Goal: Transaction & Acquisition: Purchase product/service

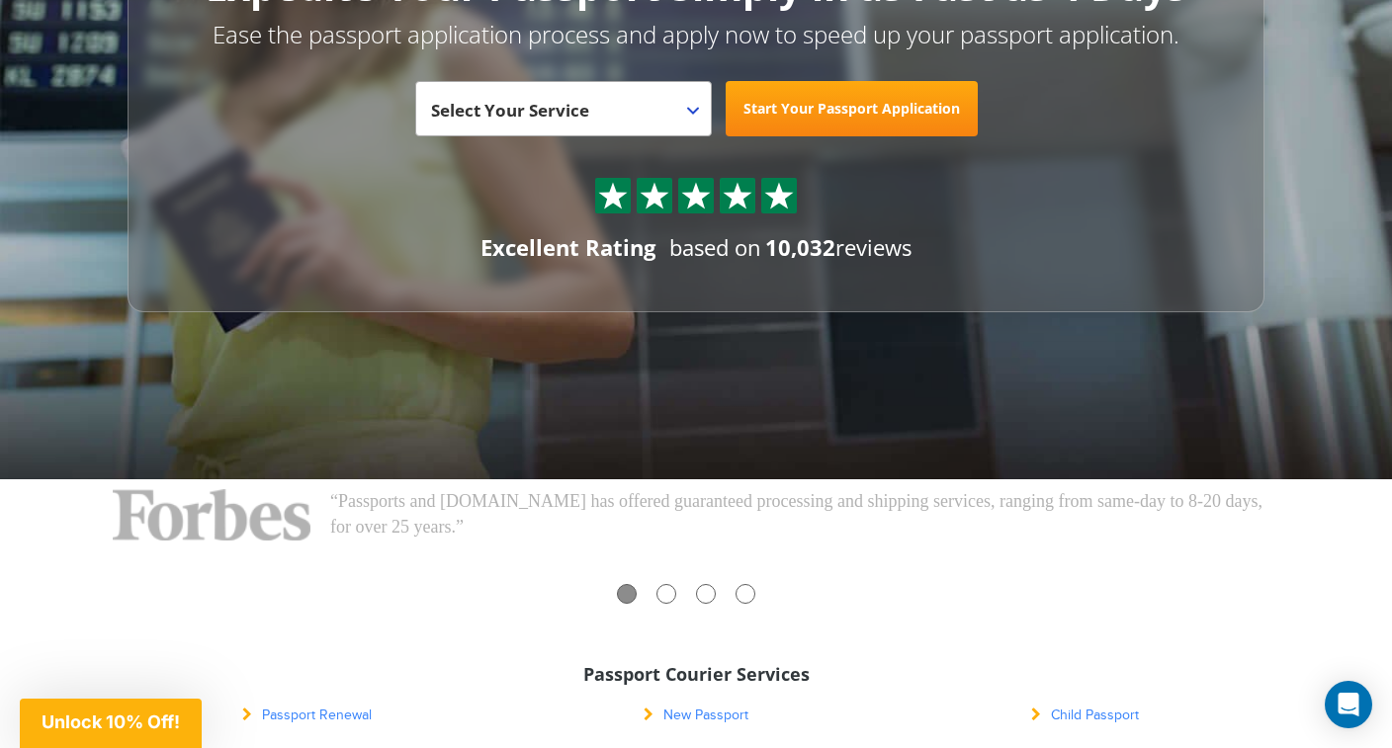
scroll to position [163, 0]
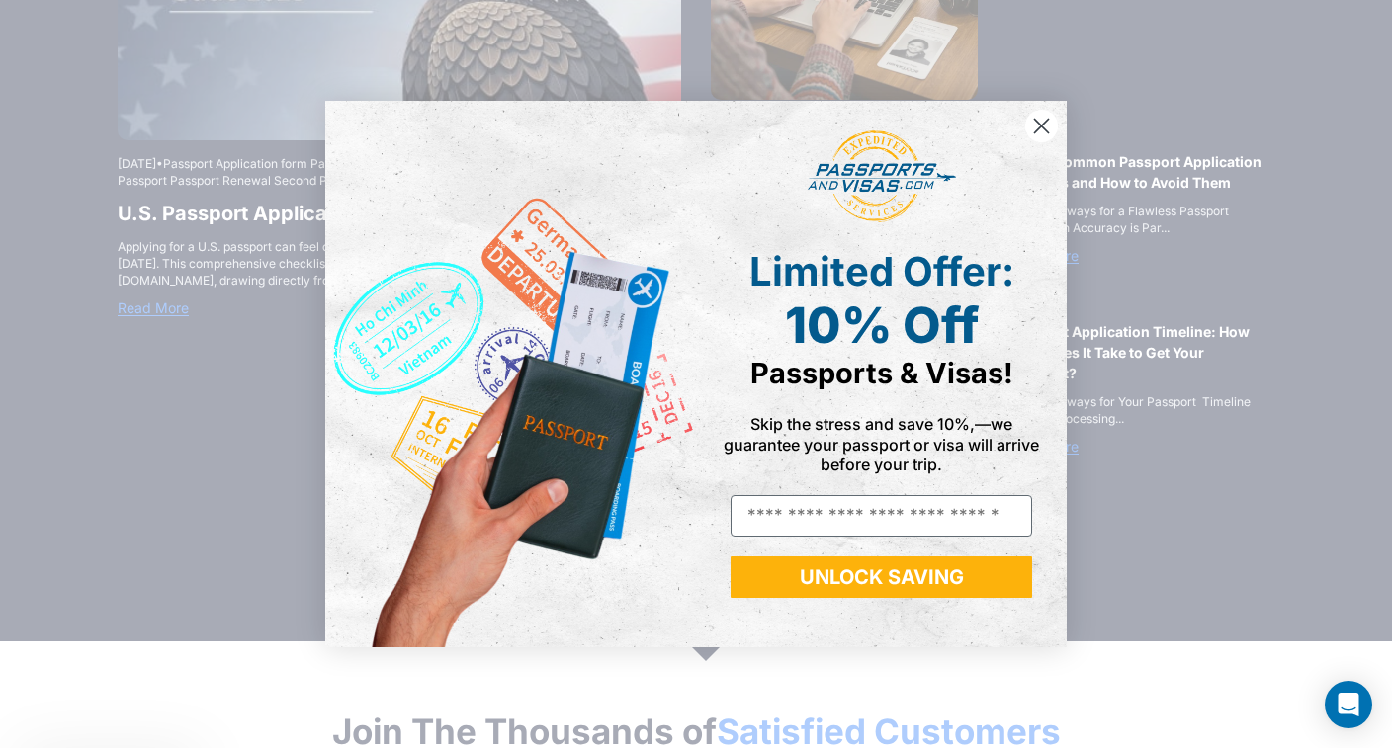
scroll to position [2956, 0]
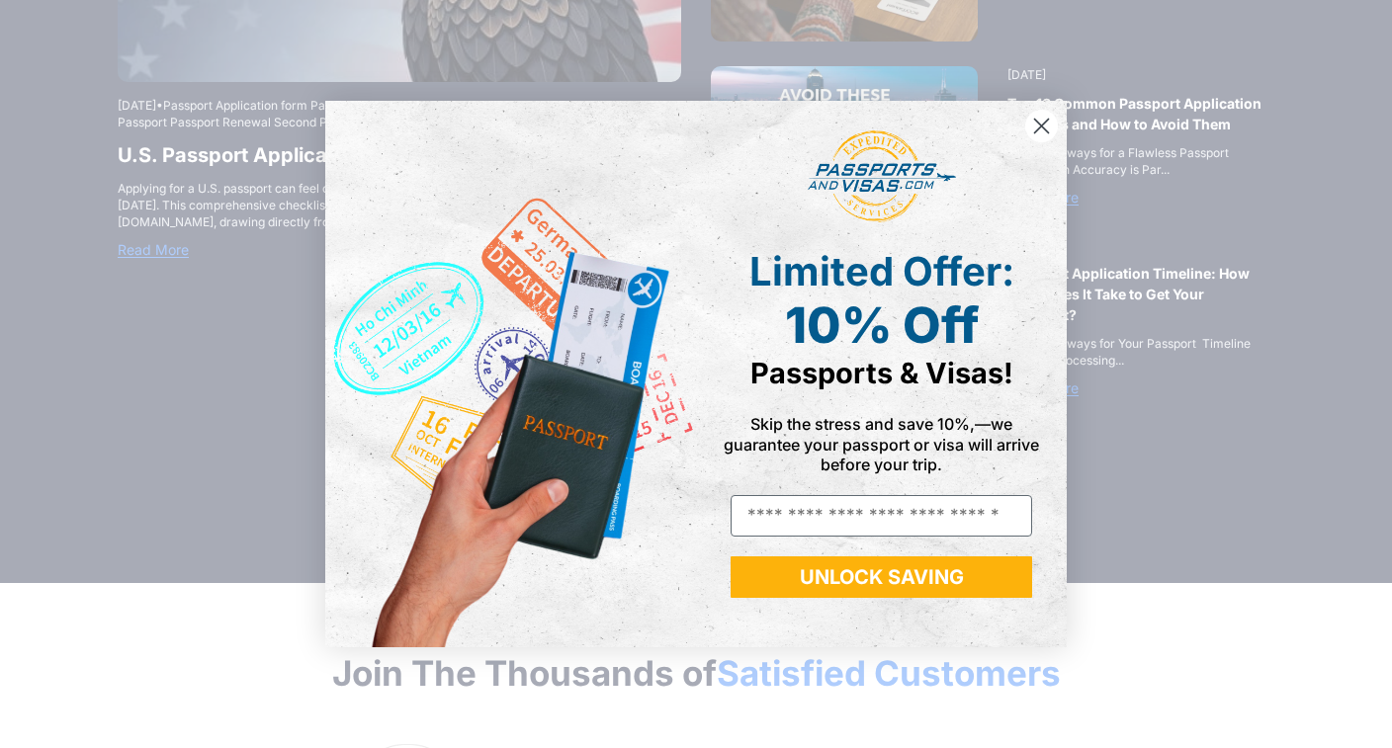
click at [1036, 137] on circle "Close dialog" at bounding box center [1041, 126] width 33 height 33
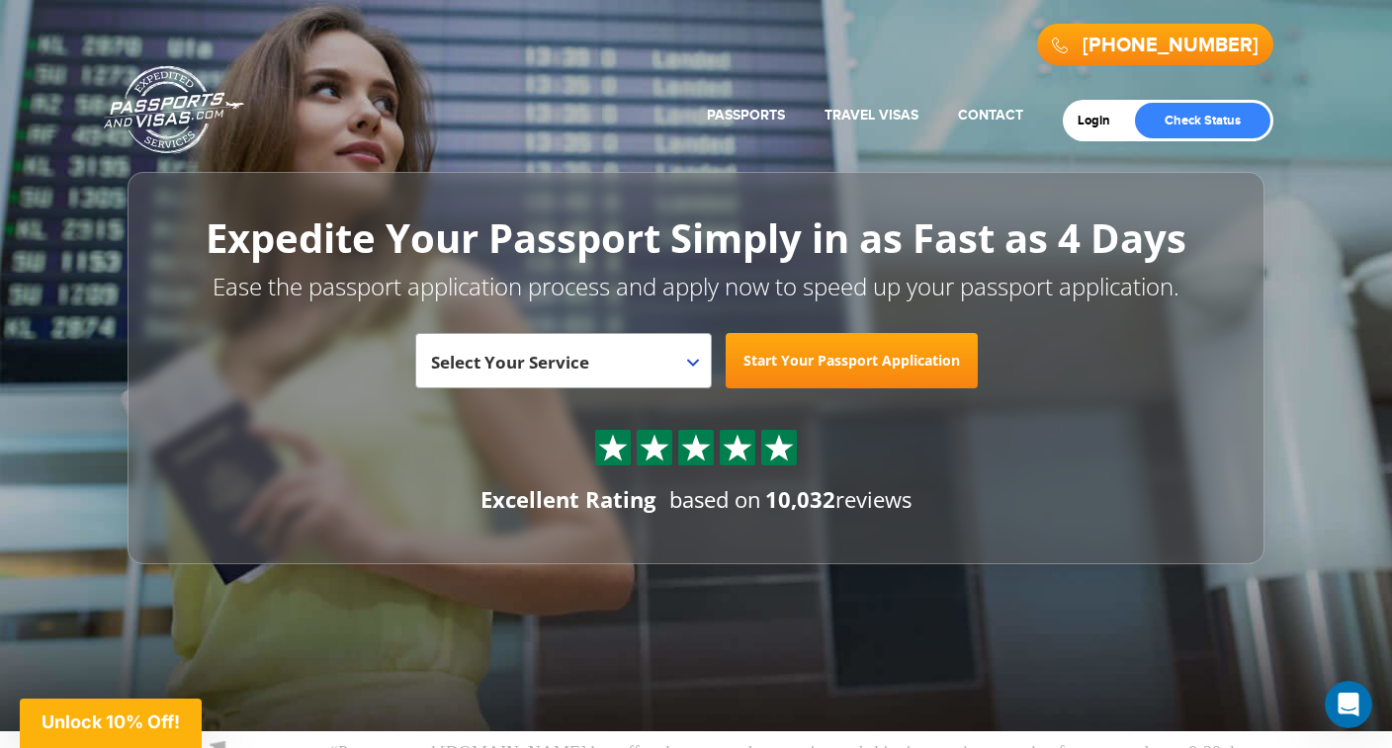
scroll to position [0, 0]
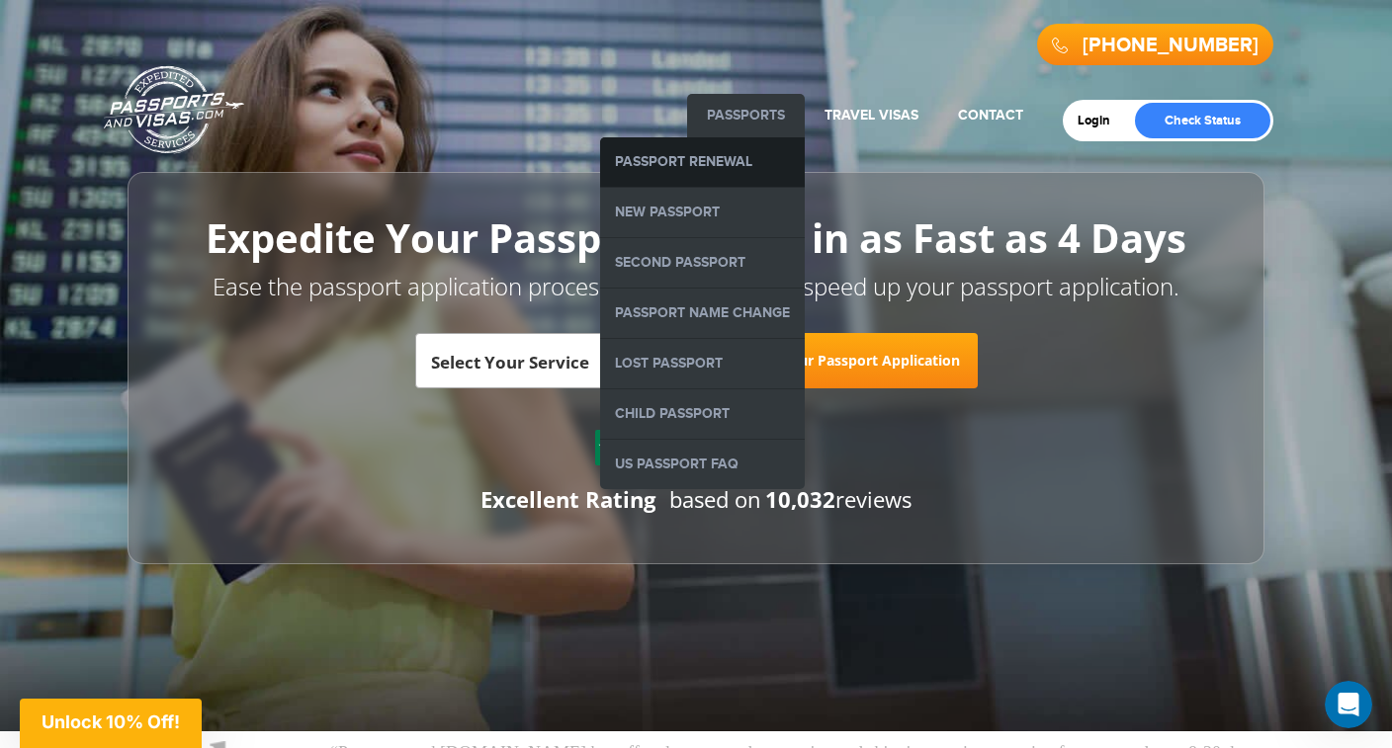
click at [718, 150] on link "Passport Renewal" at bounding box center [702, 161] width 205 height 49
